Goal: Information Seeking & Learning: Learn about a topic

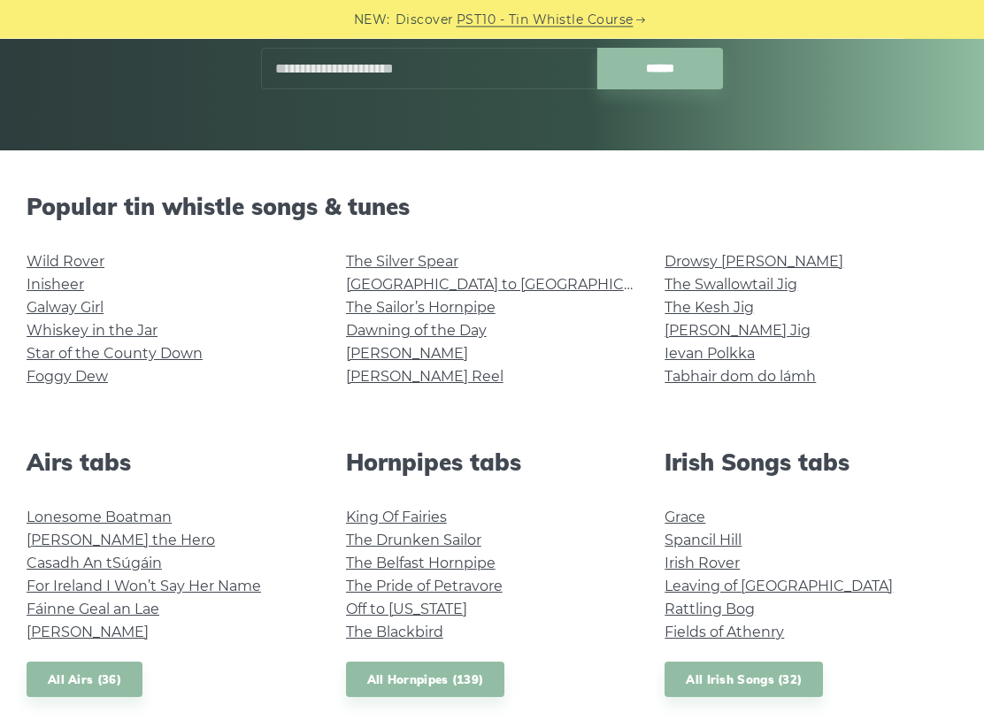
scroll to position [314, 0]
click at [719, 567] on link "Irish Rover" at bounding box center [702, 563] width 75 height 17
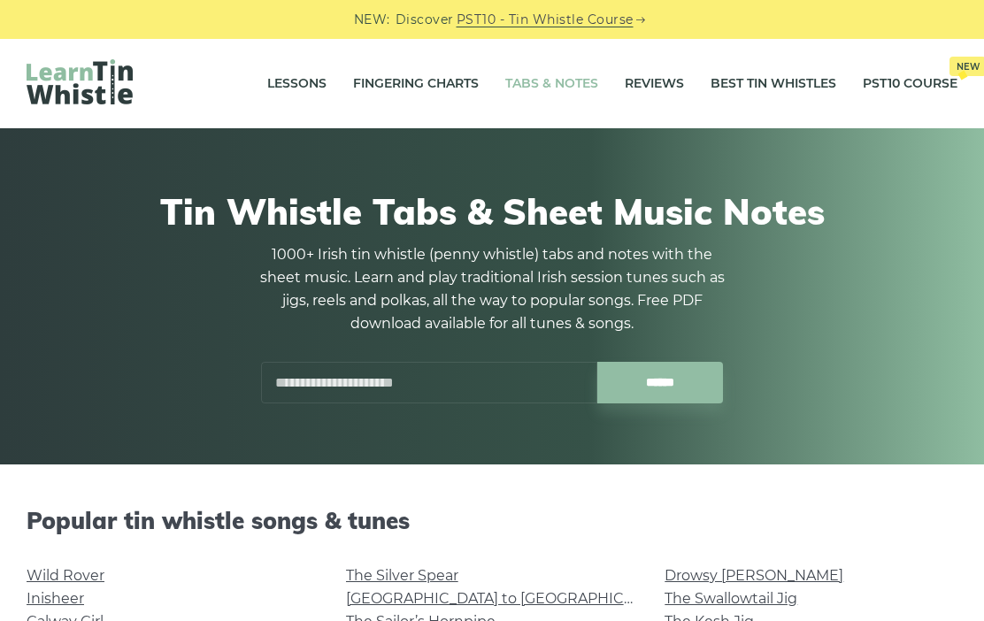
scroll to position [364, 0]
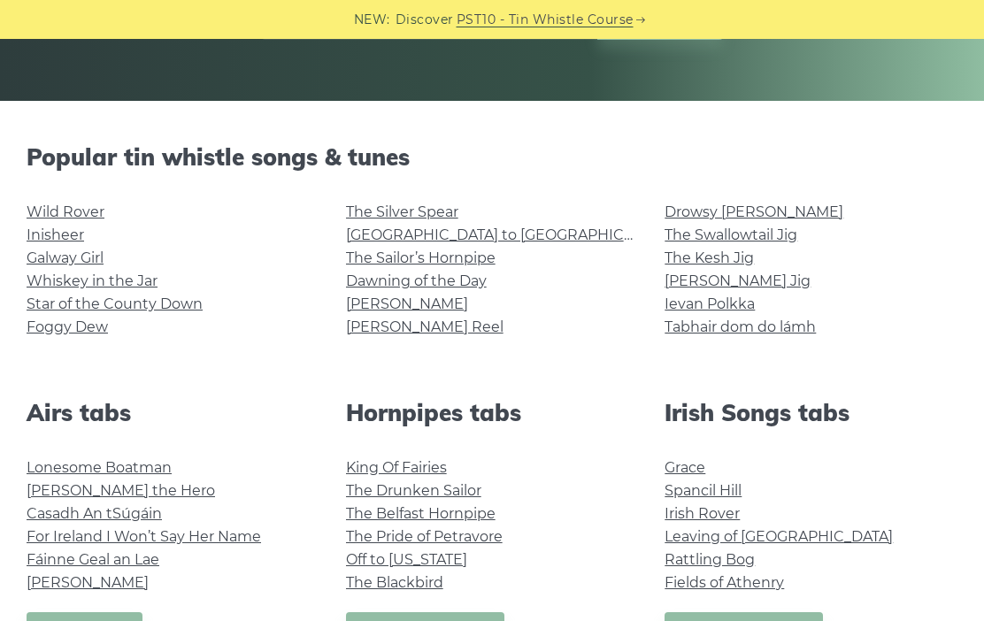
click at [78, 218] on link "Wild Rover" at bounding box center [66, 212] width 78 height 17
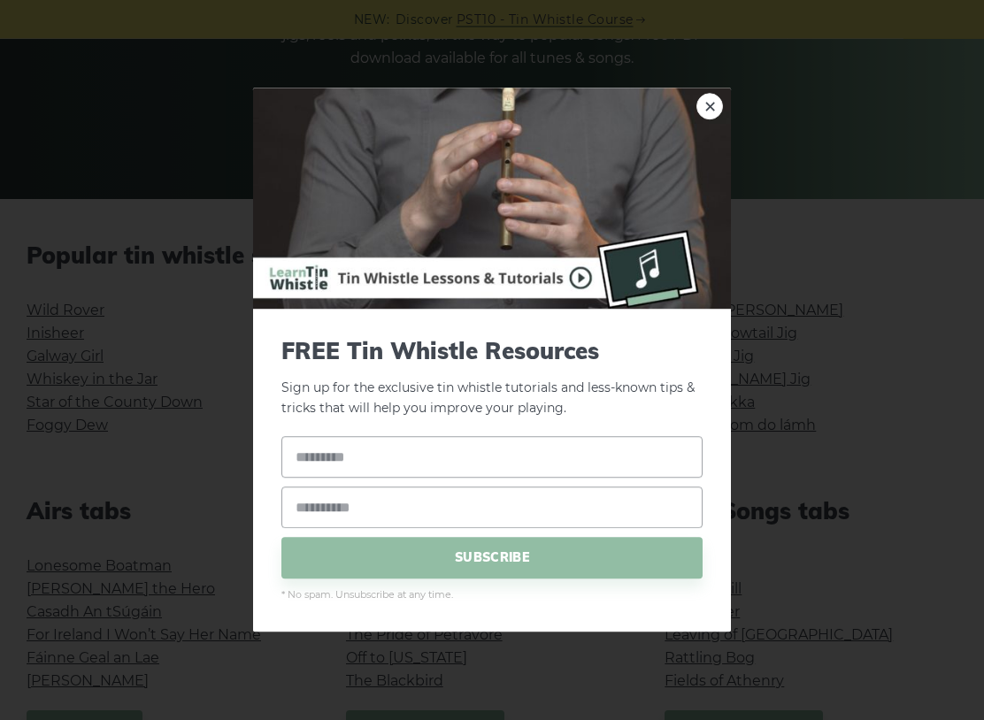
scroll to position [265, 0]
click at [712, 104] on link "×" at bounding box center [709, 107] width 27 height 27
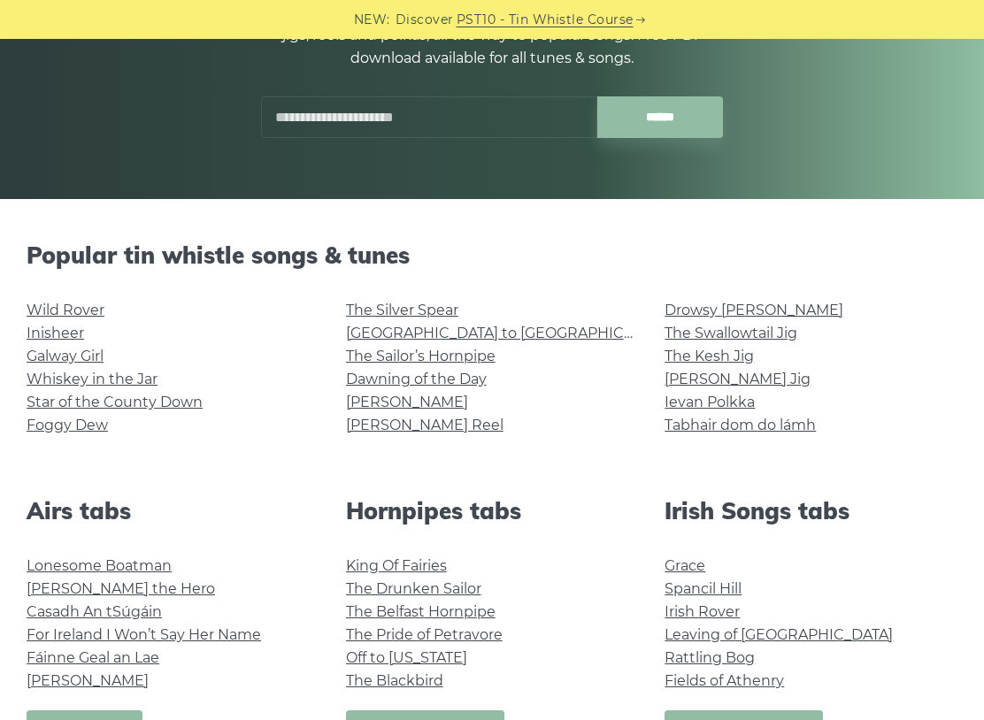
click at [473, 359] on link "The Sailor’s Hornpipe" at bounding box center [421, 356] width 150 height 17
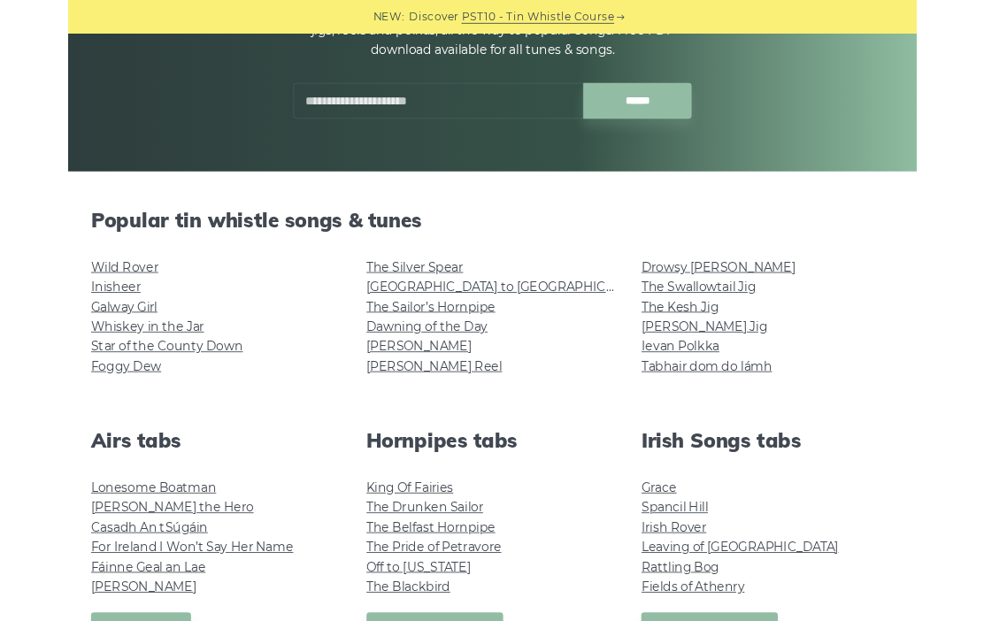
scroll to position [315, 0]
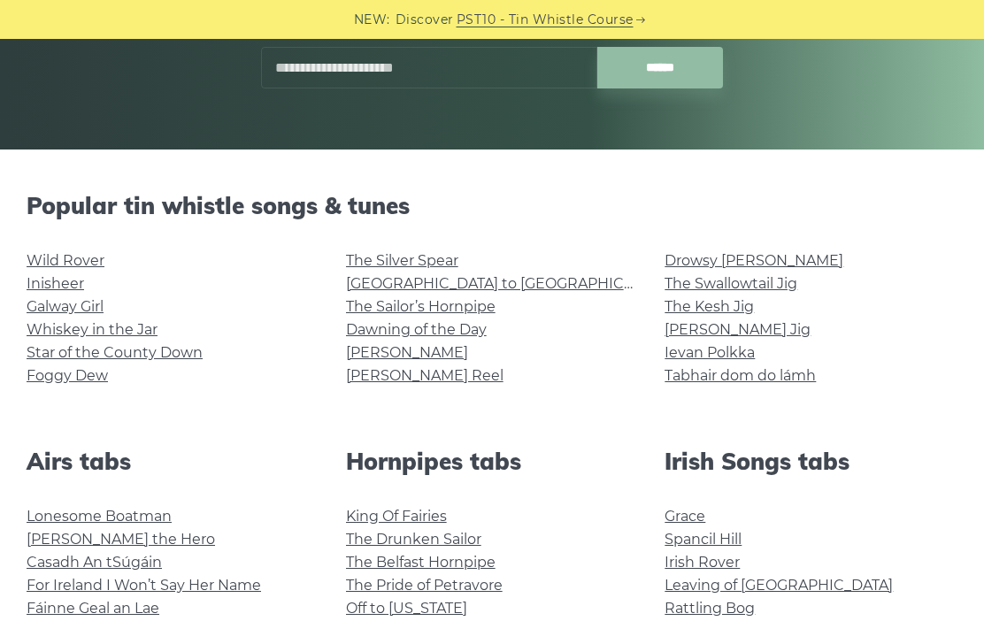
click at [68, 291] on link "Inisheer" at bounding box center [56, 283] width 58 height 17
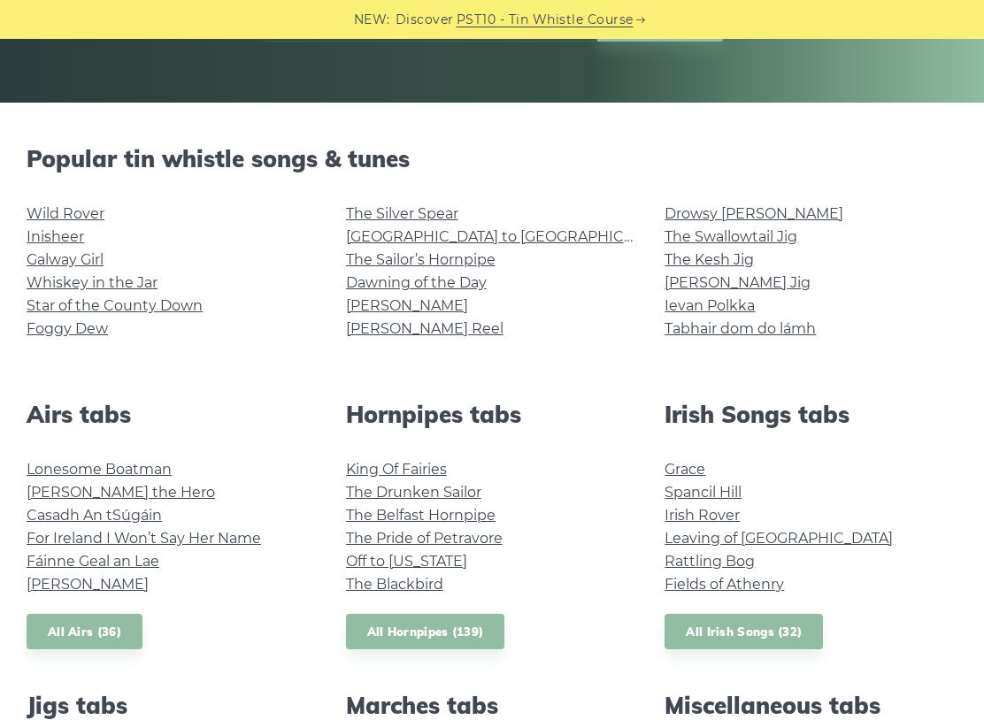
scroll to position [361, 0]
click at [133, 289] on link "Whiskey in the Jar" at bounding box center [92, 283] width 131 height 17
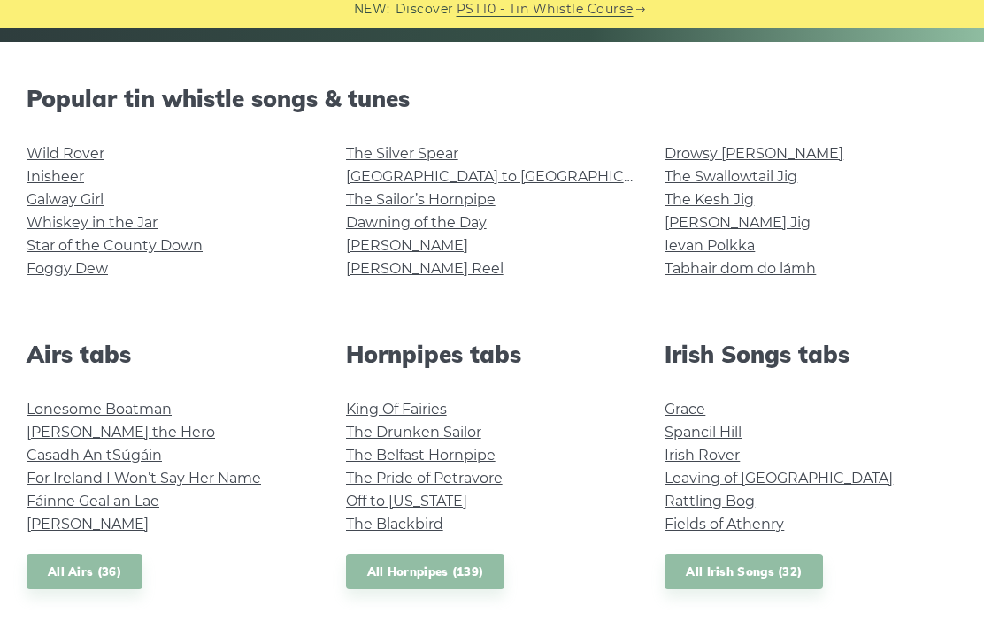
scroll to position [422, 0]
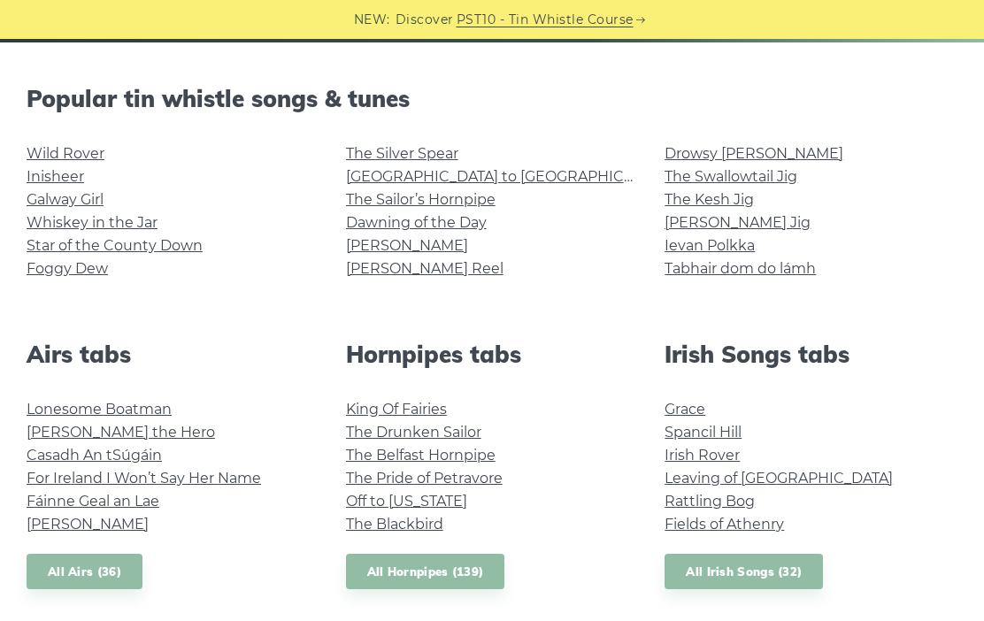
click at [688, 415] on link "Grace" at bounding box center [685, 409] width 41 height 17
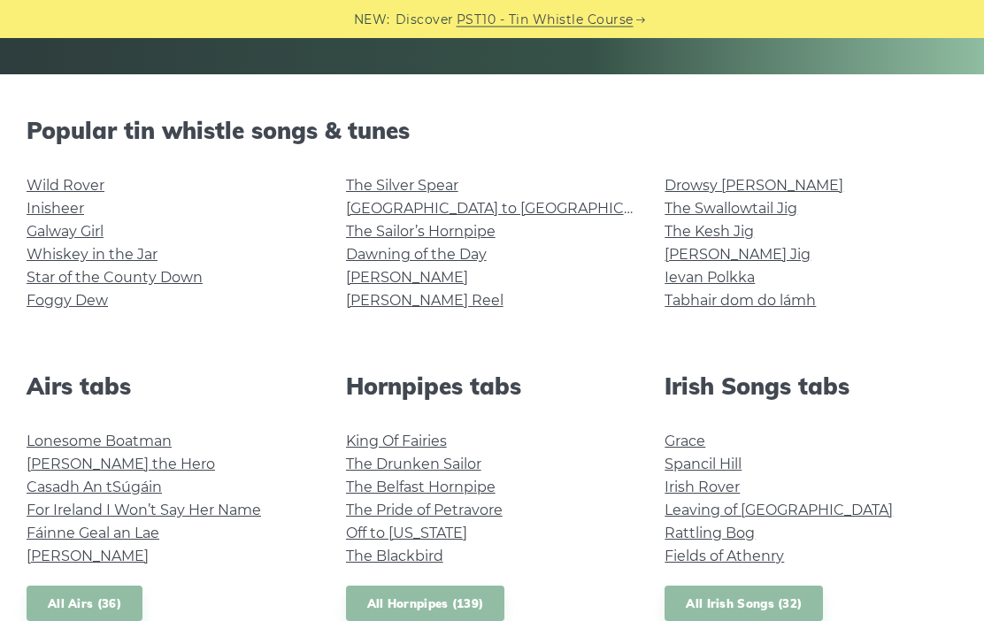
scroll to position [389, 0]
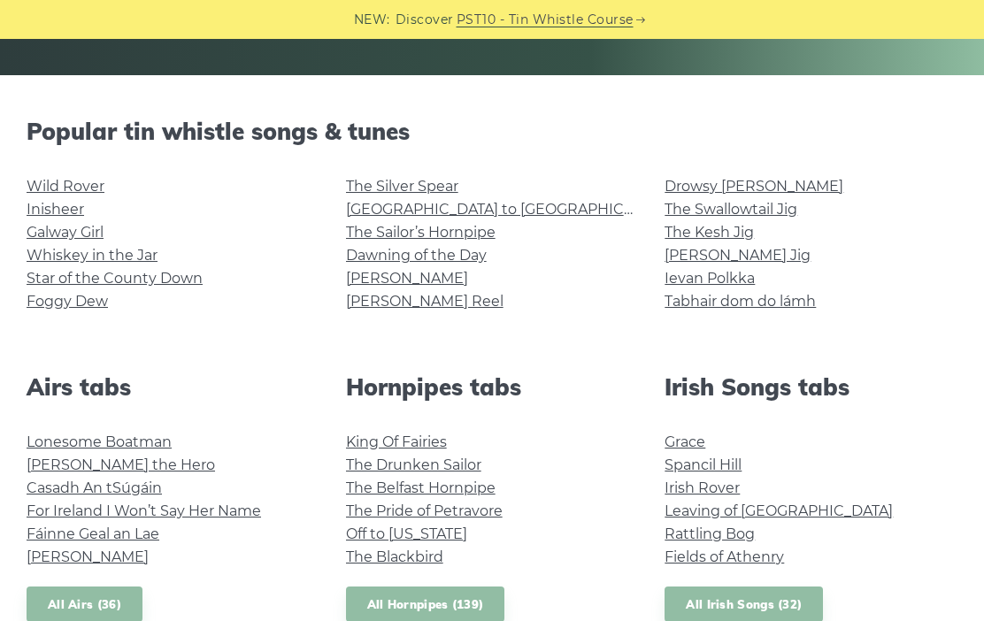
click at [153, 495] on link "Casadh An tSúgáin" at bounding box center [94, 488] width 135 height 17
click at [158, 535] on link "Fáinne Geal an Lae" at bounding box center [93, 534] width 133 height 17
click at [161, 447] on link "Lonesome Boatman" at bounding box center [99, 442] width 145 height 17
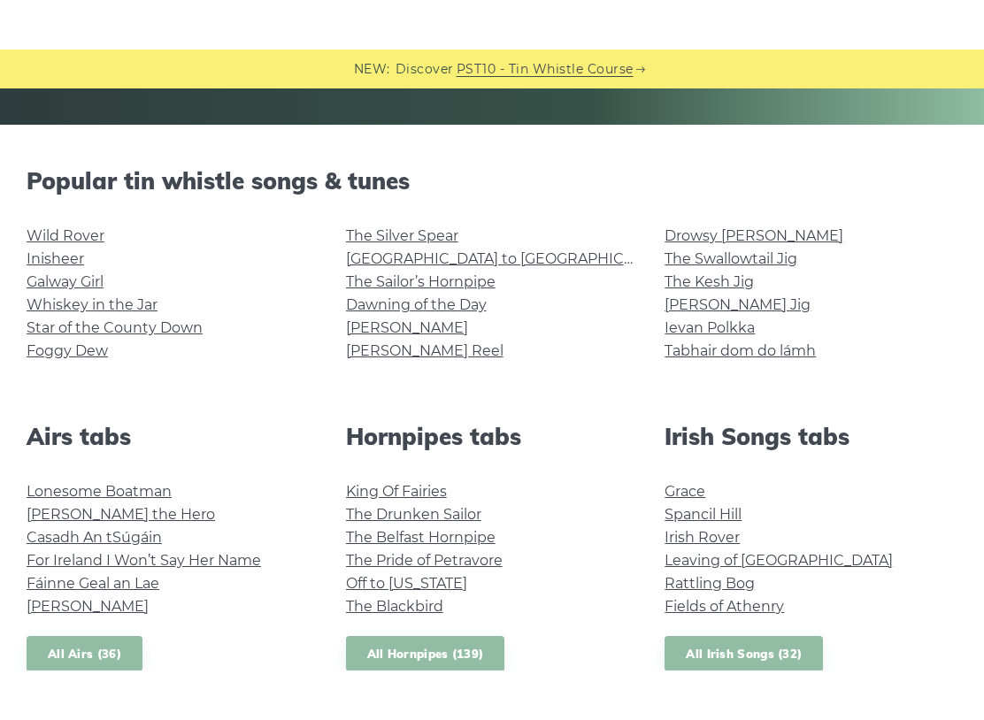
scroll to position [395, 0]
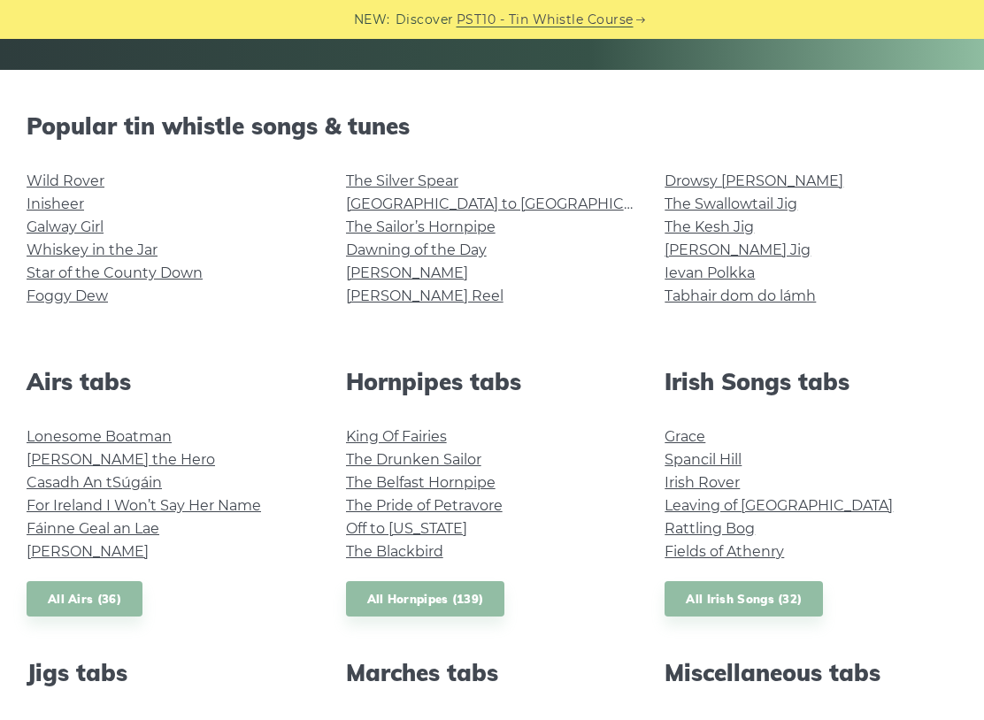
click at [246, 512] on link "For Ireland I Won’t Say Her Name" at bounding box center [144, 505] width 235 height 17
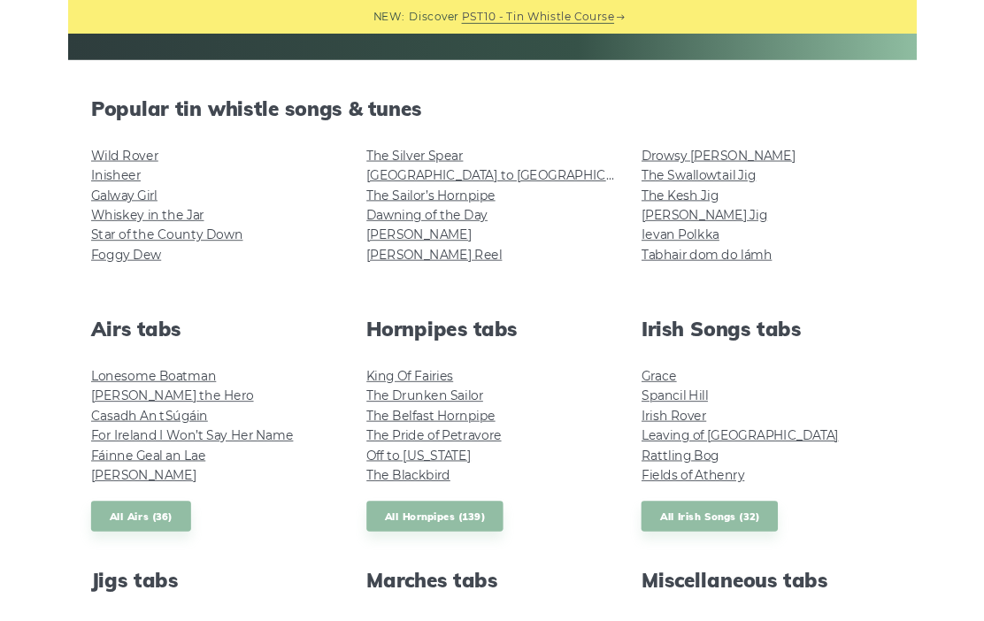
scroll to position [444, 0]
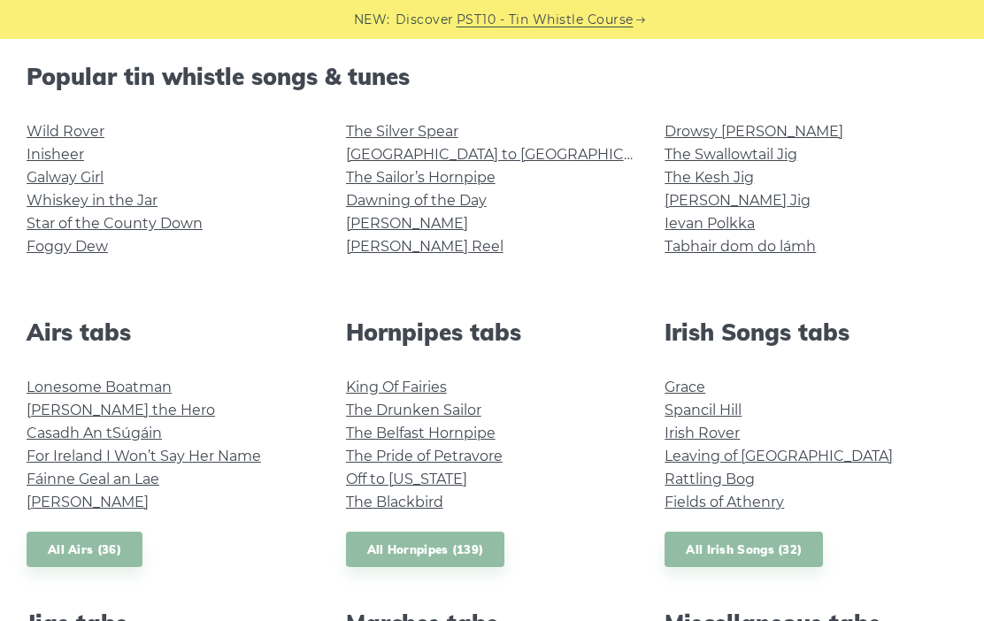
click at [165, 391] on link "Lonesome Boatman" at bounding box center [99, 387] width 145 height 17
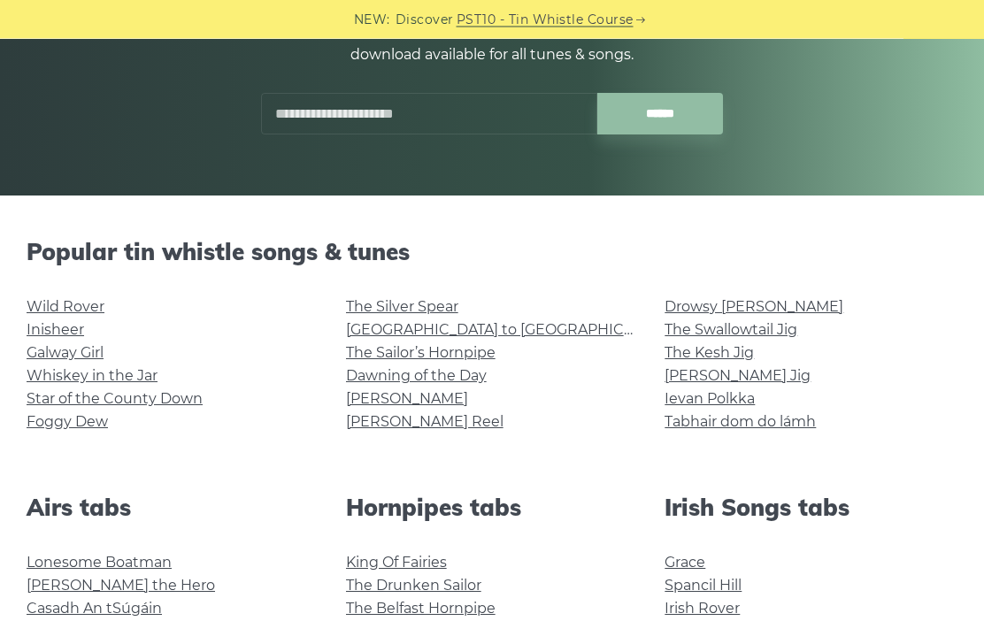
scroll to position [265, 0]
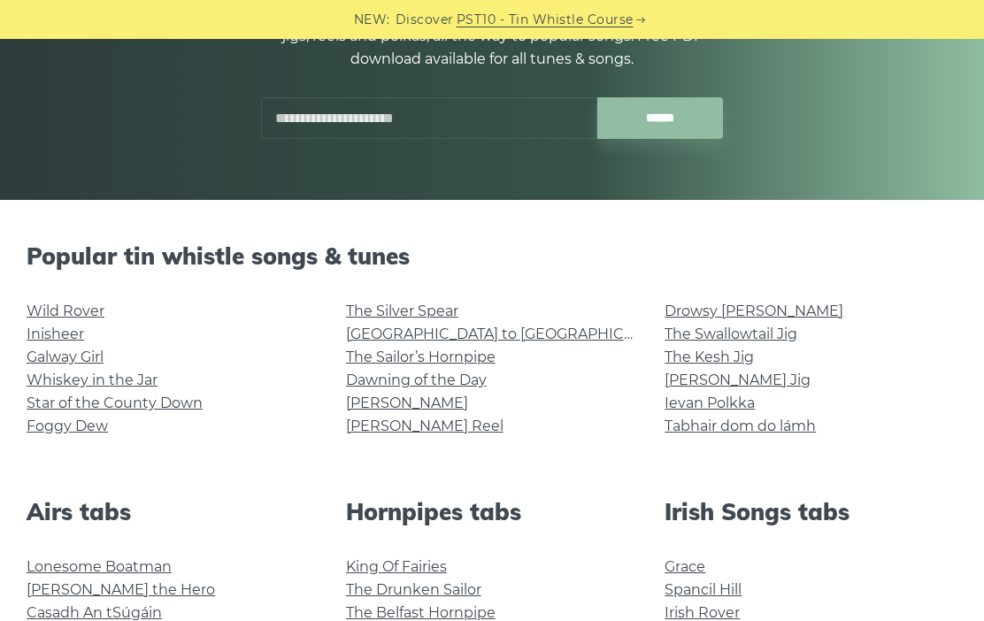
click at [96, 432] on link "Foggy Dew" at bounding box center [67, 426] width 81 height 17
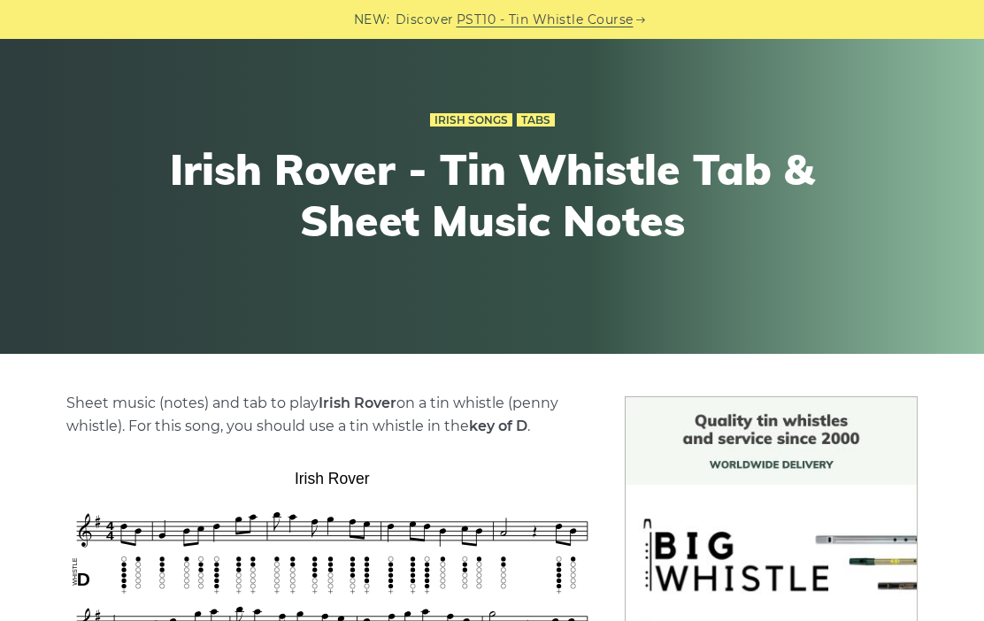
scroll to position [96, 0]
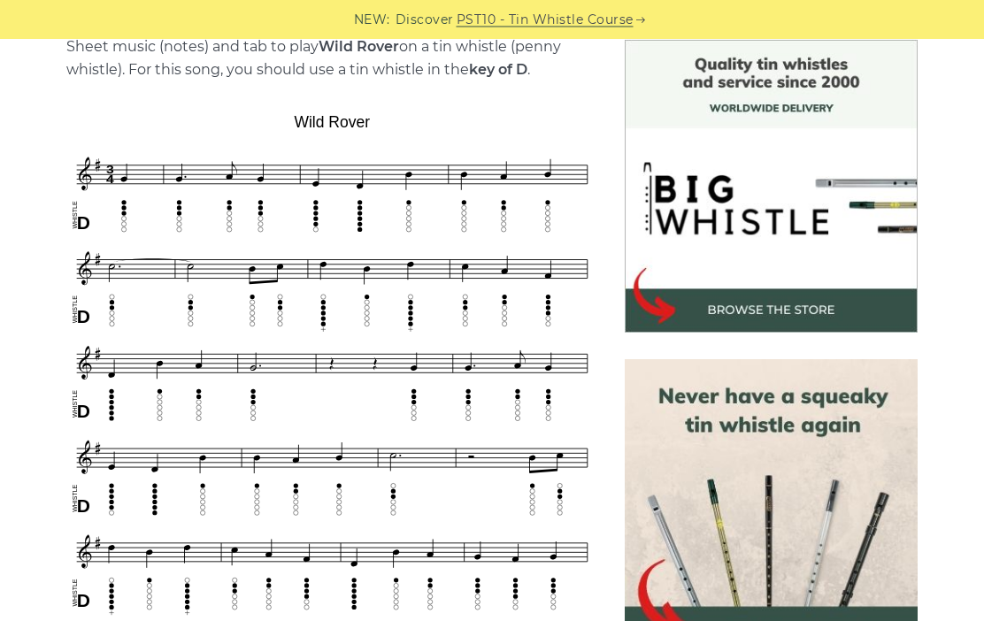
scroll to position [444, 0]
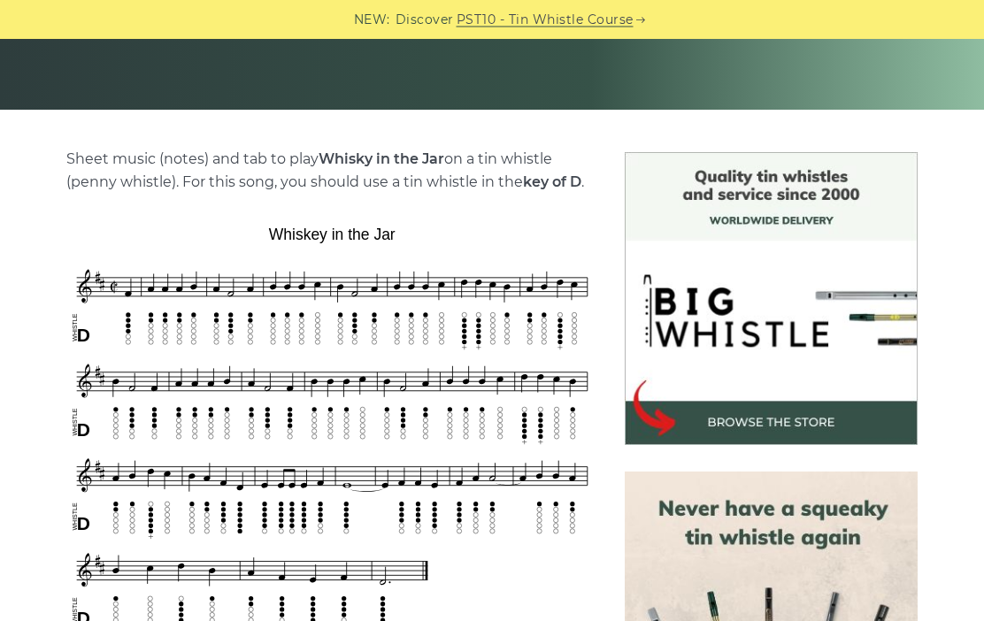
scroll to position [346, 0]
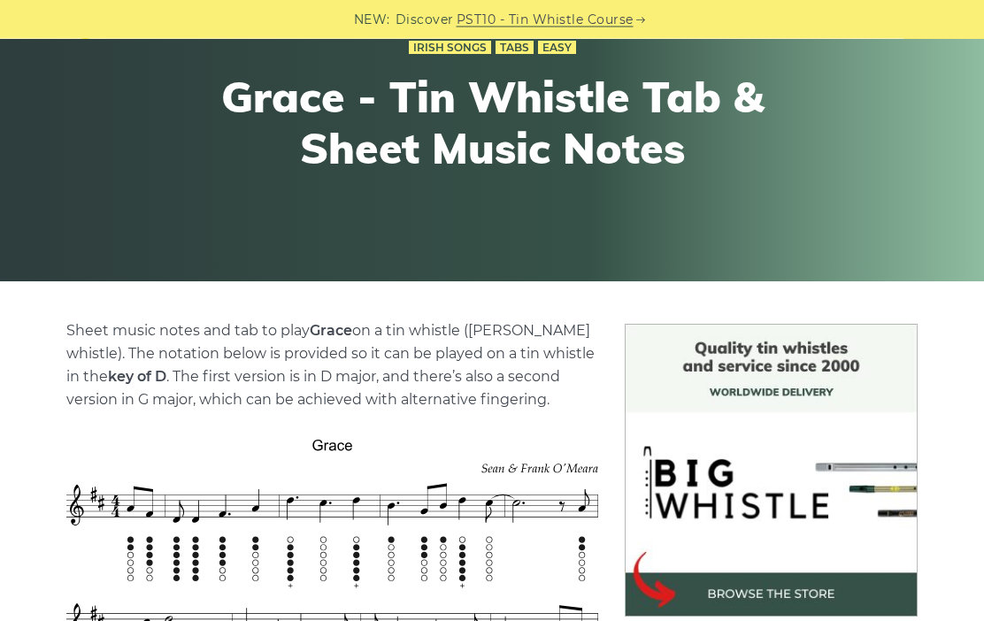
scroll to position [150, 0]
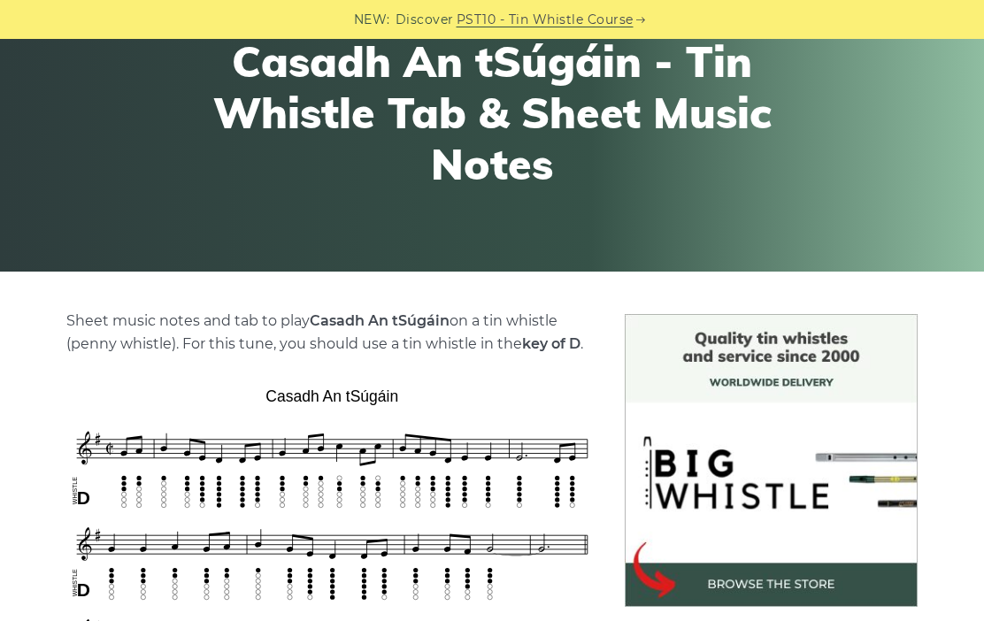
scroll to position [190, 0]
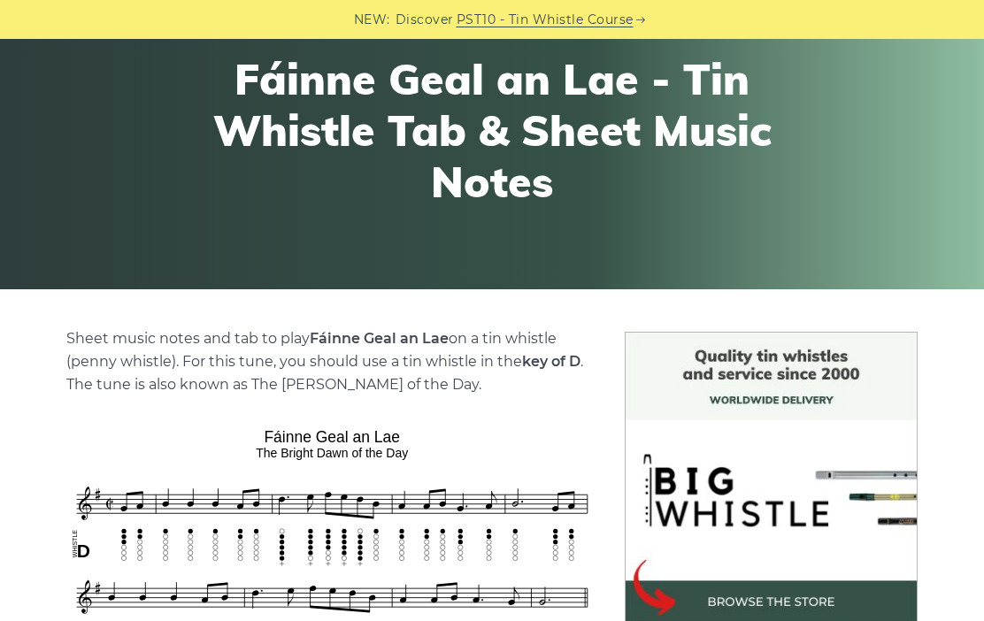
scroll to position [161, 0]
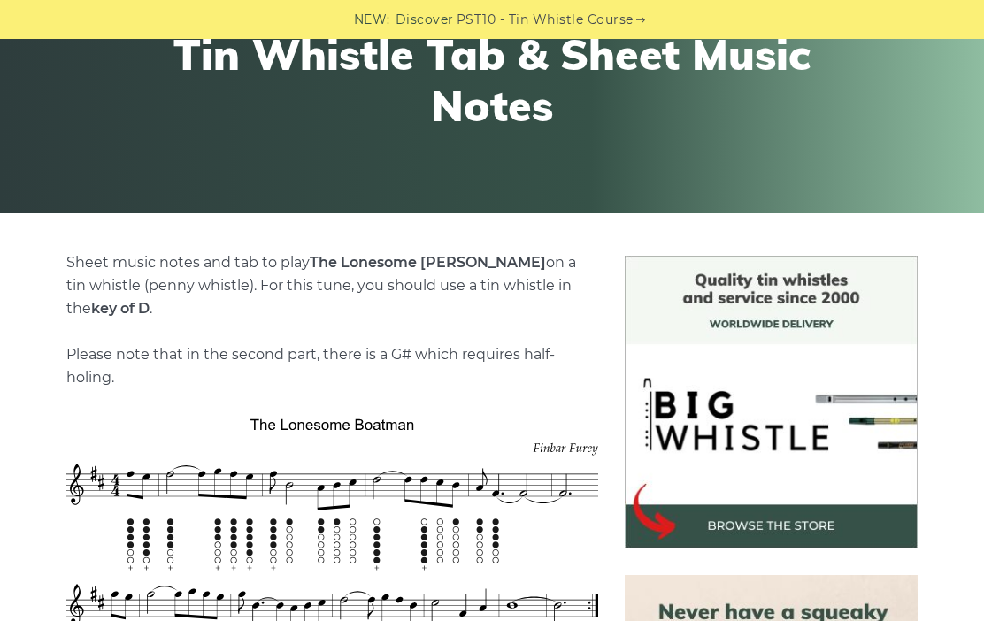
scroll to position [247, 0]
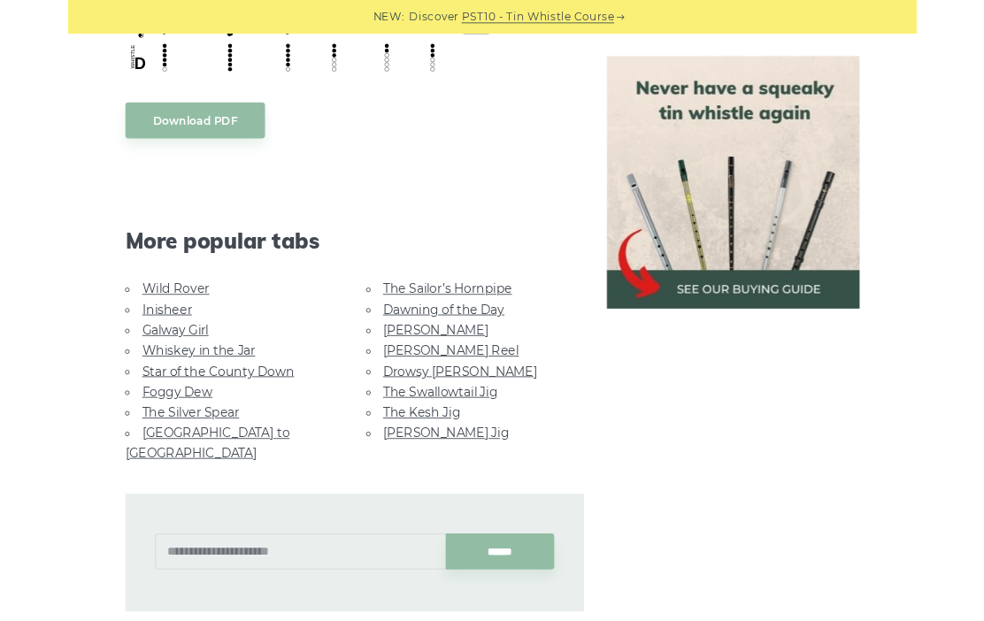
scroll to position [1295, 0]
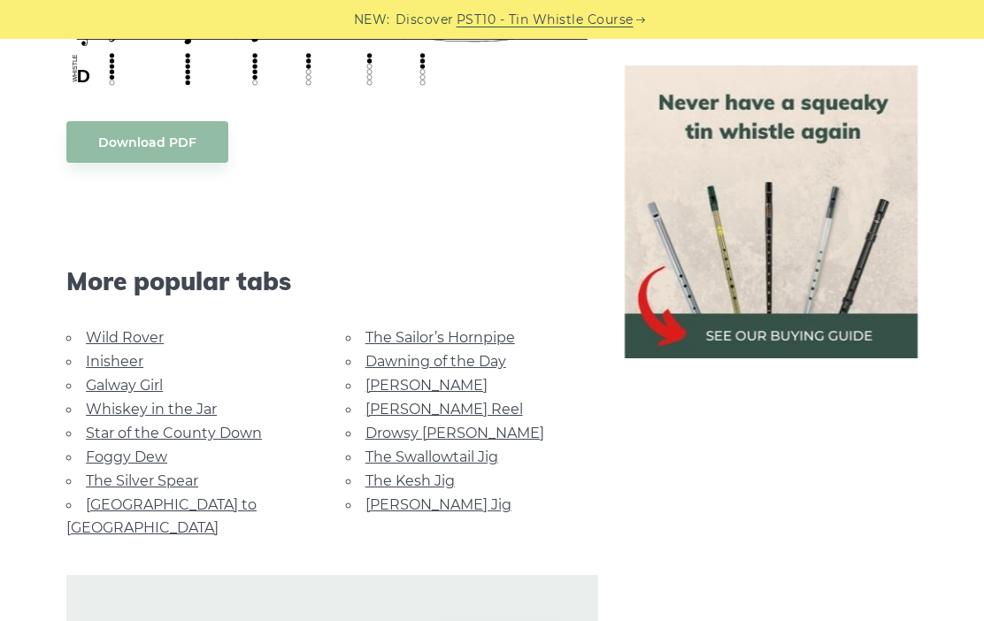
click at [187, 496] on link "[GEOGRAPHIC_DATA] to [GEOGRAPHIC_DATA]" at bounding box center [161, 516] width 190 height 40
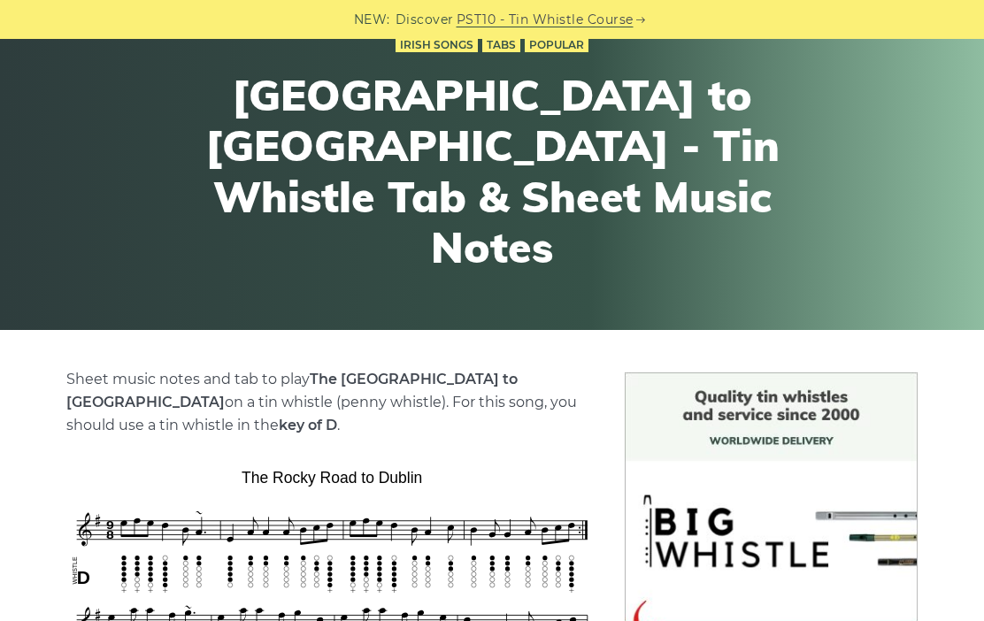
scroll to position [126, 0]
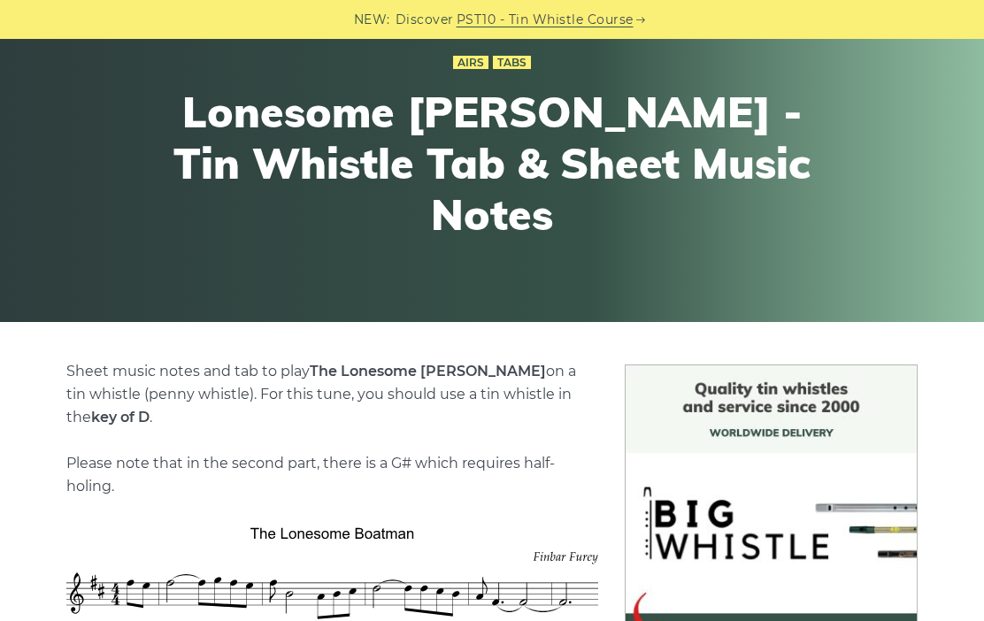
scroll to position [132, 0]
